Goal: Information Seeking & Learning: Compare options

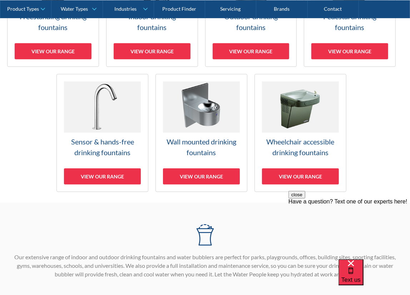
scroll to position [107, 0]
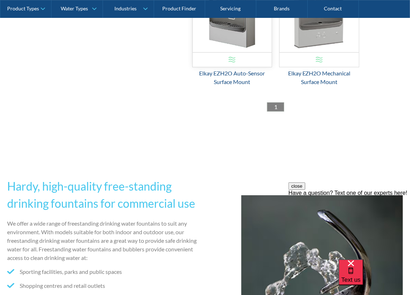
scroll to position [1303, 0]
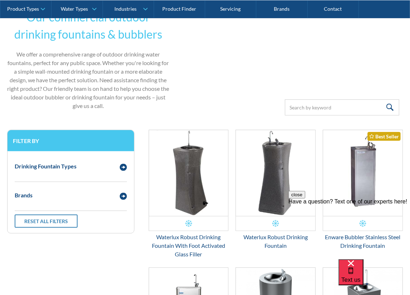
scroll to position [193, 0]
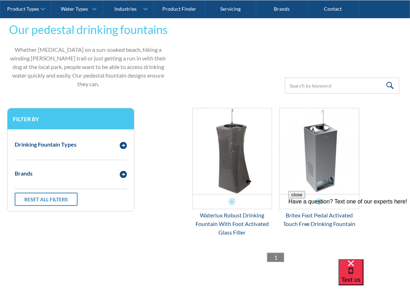
scroll to position [180, 0]
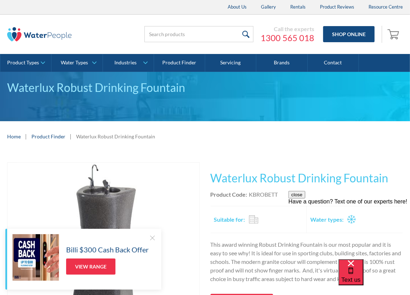
click at [153, 237] on div at bounding box center [152, 237] width 7 height 7
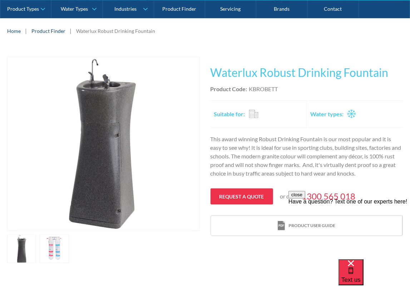
scroll to position [107, 0]
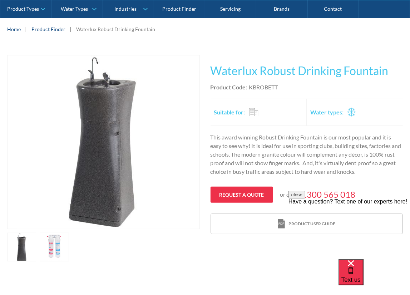
click at [305, 198] on button "close" at bounding box center [296, 195] width 17 height 8
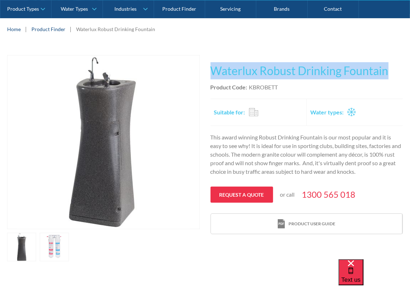
drag, startPoint x: 213, startPoint y: 71, endPoint x: 393, endPoint y: 73, distance: 179.3
click at [393, 73] on h1 "Waterlux Robust Drinking Fountain" at bounding box center [307, 70] width 193 height 17
copy h1 "Waterlux Robust Drinking Fountain"
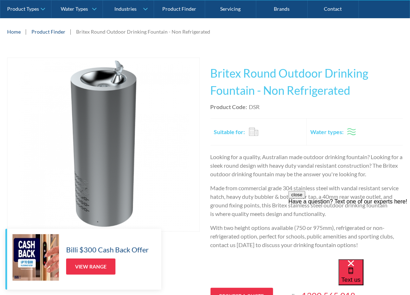
scroll to position [107, 0]
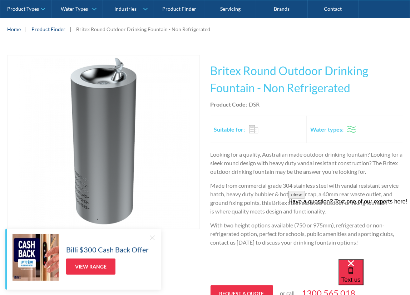
drag, startPoint x: 152, startPoint y: 239, endPoint x: 182, endPoint y: 206, distance: 44.6
click at [152, 238] on div at bounding box center [152, 237] width 7 height 7
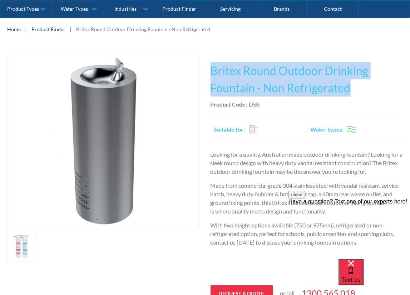
drag, startPoint x: 211, startPoint y: 70, endPoint x: 373, endPoint y: 84, distance: 162.7
click at [373, 84] on h1 "Britex Round Outdoor Drinking Fountain - Non Refrigerated" at bounding box center [307, 79] width 193 height 34
copy h1 "Britex Round Outdoor Drinking Fountain - Non Refrigerated"
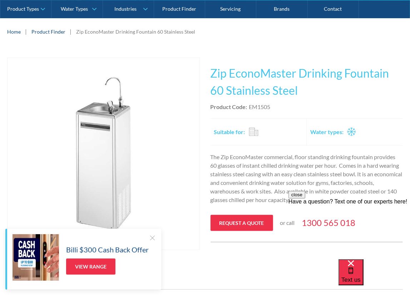
scroll to position [107, 0]
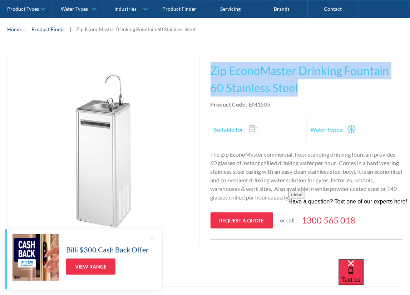
drag, startPoint x: 211, startPoint y: 73, endPoint x: 306, endPoint y: 88, distance: 96.0
click at [306, 88] on h1 "Zip EconoMaster Drinking Fountain 60 Stainless Steel" at bounding box center [307, 79] width 193 height 34
copy h1 "Zip EconoMaster Drinking Fountain 60 Stainless Steel"
